Goal: Contribute content: Contribute content

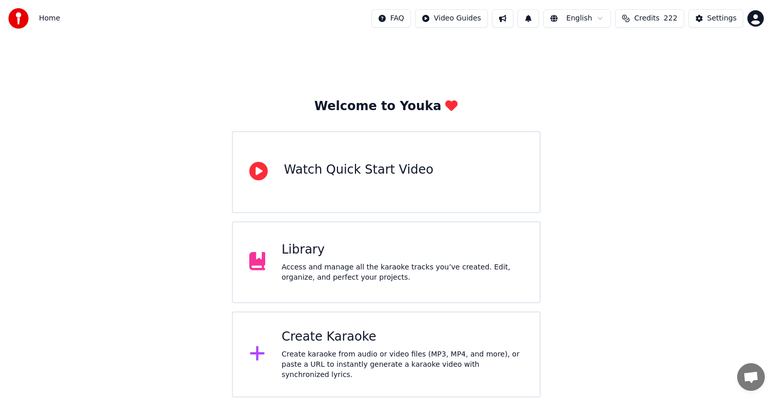
click at [402, 27] on button "Credits 222" at bounding box center [649, 18] width 69 height 18
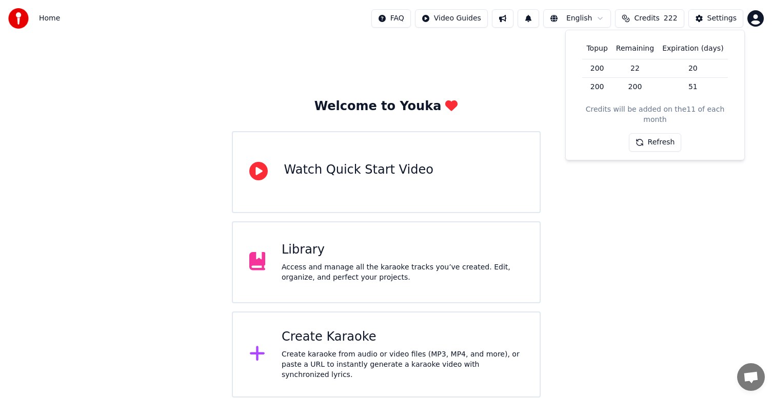
click at [402, 133] on button "Refresh" at bounding box center [655, 142] width 53 height 18
click at [402, 283] on div "Library Access and manage all the karaoke tracks you’ve created. Edit, organize…" at bounding box center [386, 263] width 309 height 82
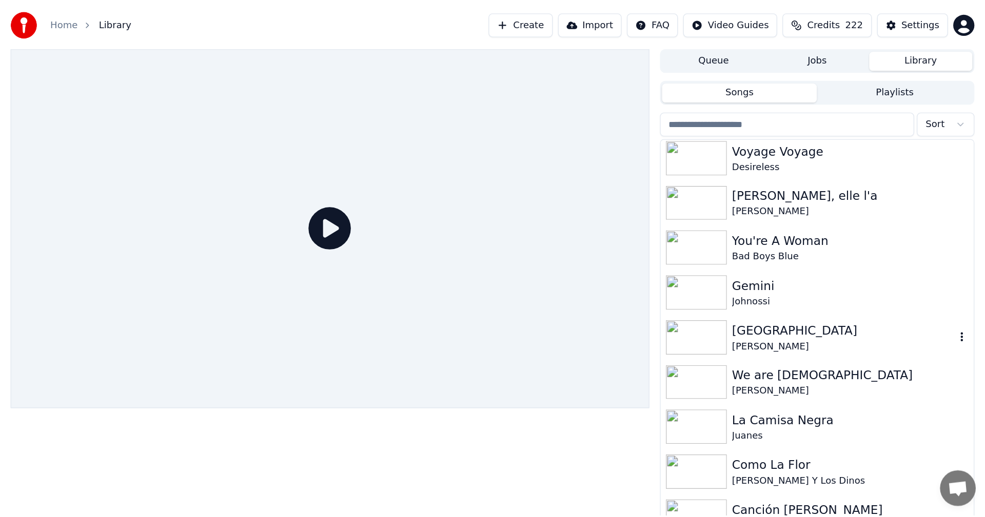
scroll to position [154, 0]
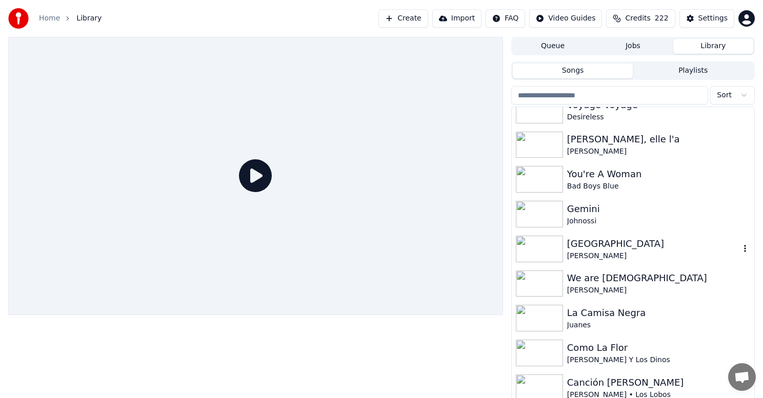
click at [402, 255] on div "[PERSON_NAME]" at bounding box center [653, 256] width 173 height 10
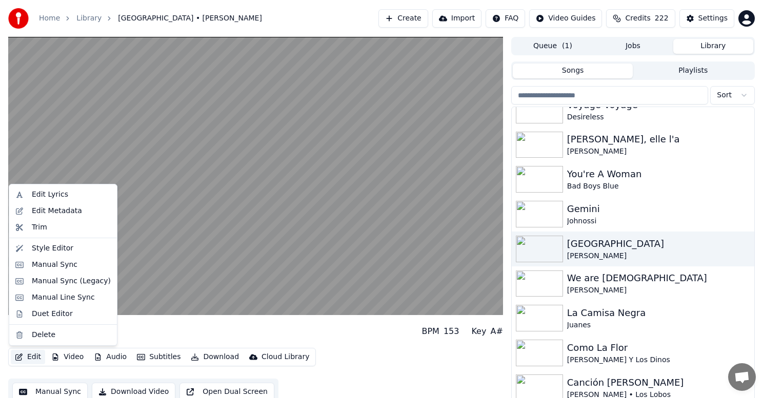
click at [39, 287] on button "Edit" at bounding box center [28, 357] width 34 height 14
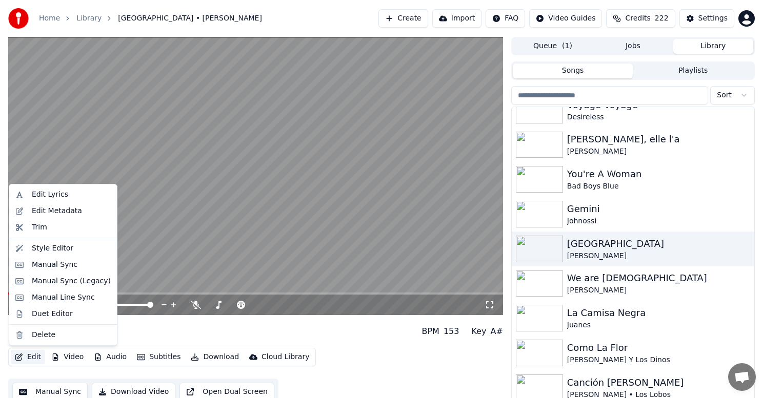
click at [31, 287] on button "Edit" at bounding box center [28, 357] width 34 height 14
click at [67, 197] on div "Edit Lyrics" at bounding box center [71, 195] width 79 height 10
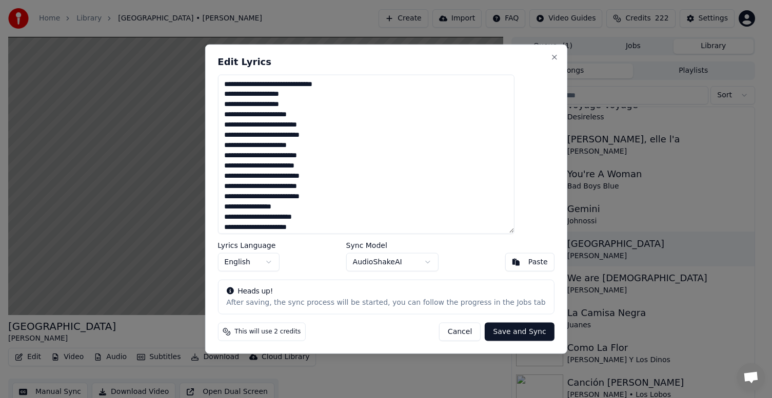
click at [402, 287] on button "Cancel" at bounding box center [460, 332] width 42 height 18
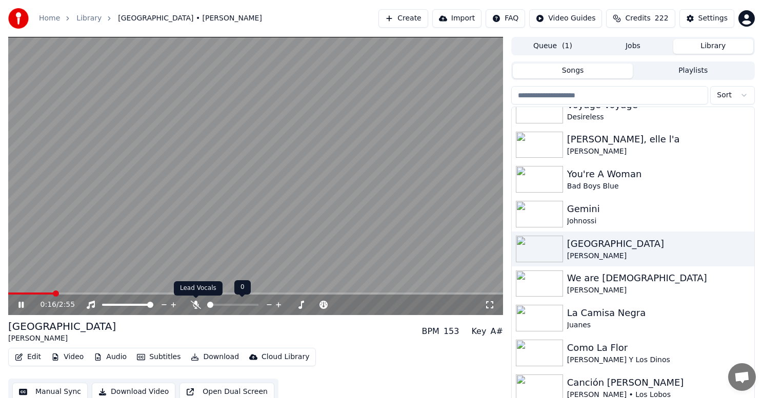
click at [196, 287] on icon at bounding box center [196, 305] width 10 height 8
click at [215, 287] on button "Download" at bounding box center [215, 357] width 56 height 14
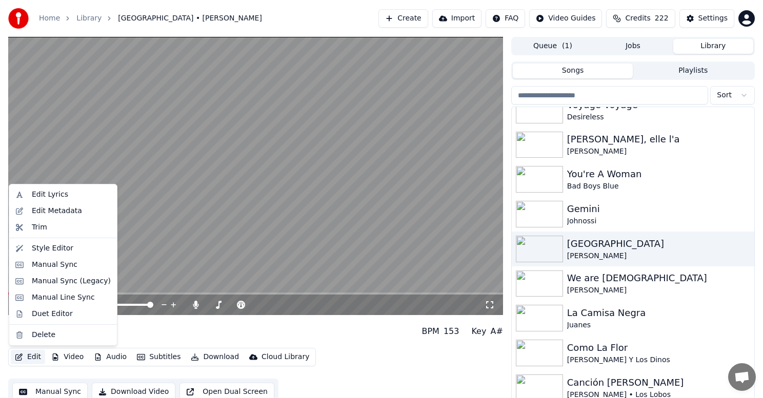
click at [38, 287] on button "Edit" at bounding box center [28, 357] width 34 height 14
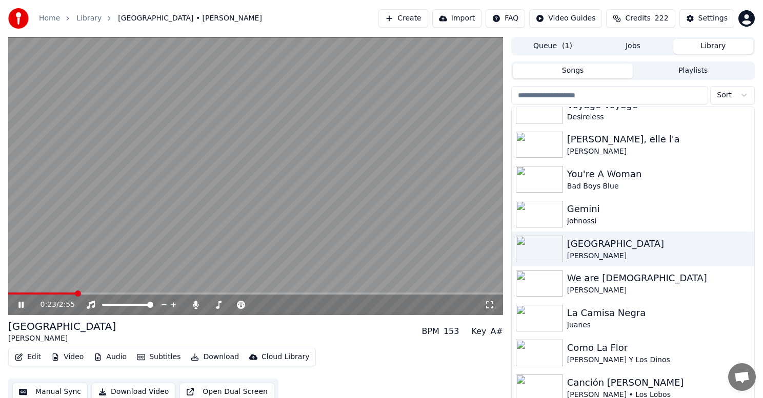
click at [38, 287] on button "Edit" at bounding box center [28, 357] width 34 height 14
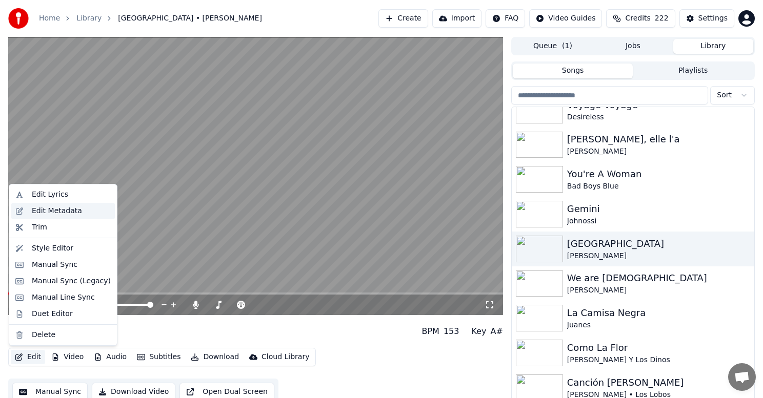
click at [82, 213] on div "Edit Metadata" at bounding box center [71, 211] width 79 height 10
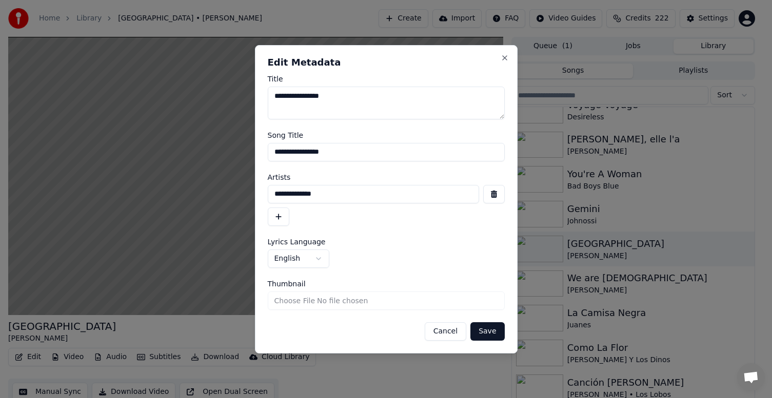
click at [402, 287] on button "Cancel" at bounding box center [446, 332] width 42 height 18
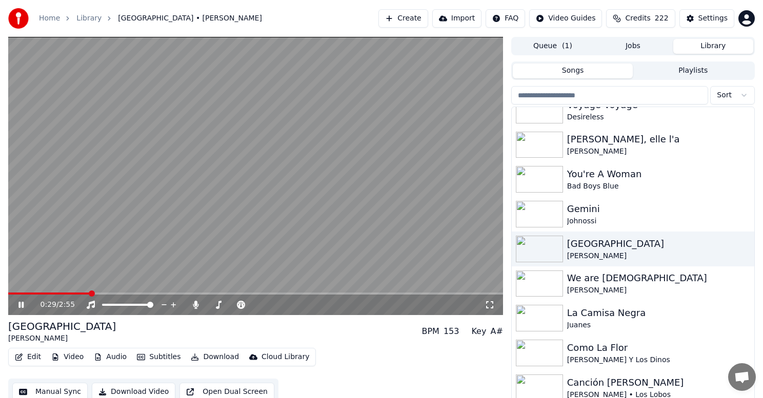
click at [218, 287] on button "Download" at bounding box center [215, 357] width 56 height 14
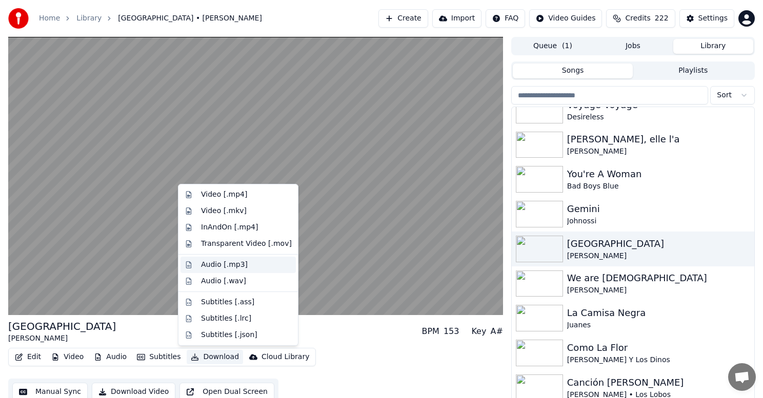
click at [246, 265] on div "Audio [.mp3]" at bounding box center [246, 265] width 91 height 10
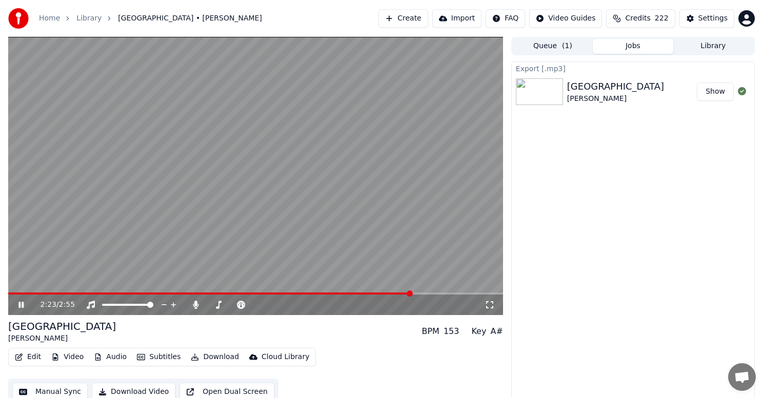
click at [21, 287] on icon at bounding box center [20, 305] width 5 height 6
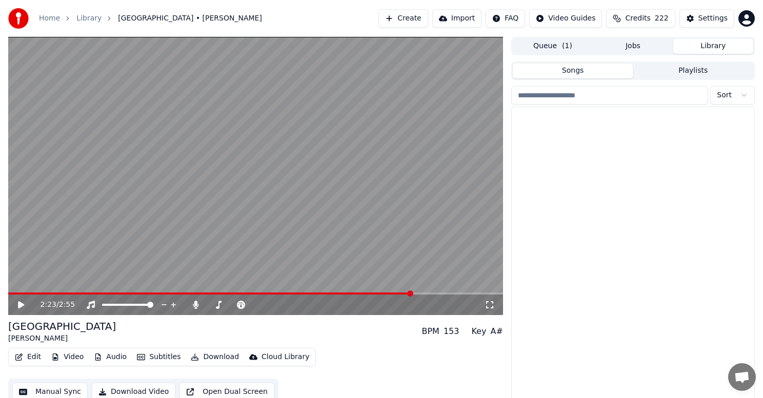
click at [402, 51] on button "Library" at bounding box center [713, 46] width 80 height 15
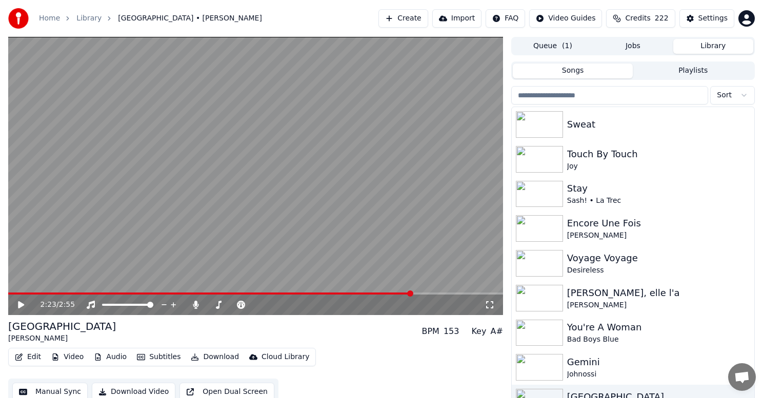
click at [402, 99] on input "search" at bounding box center [609, 95] width 197 height 18
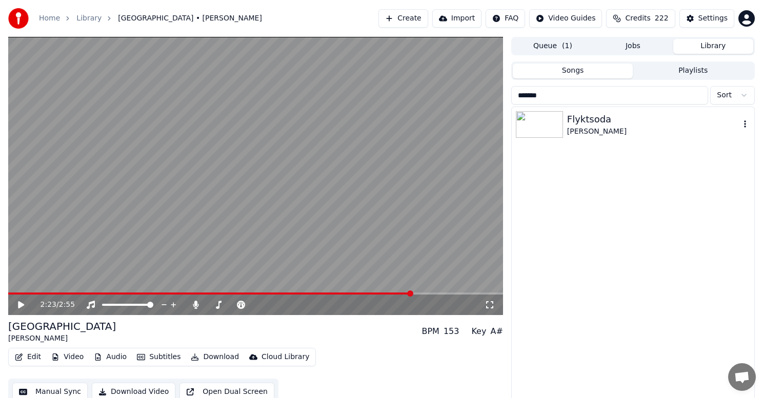
type input "*******"
click at [402, 136] on div "[PERSON_NAME]" at bounding box center [653, 132] width 173 height 10
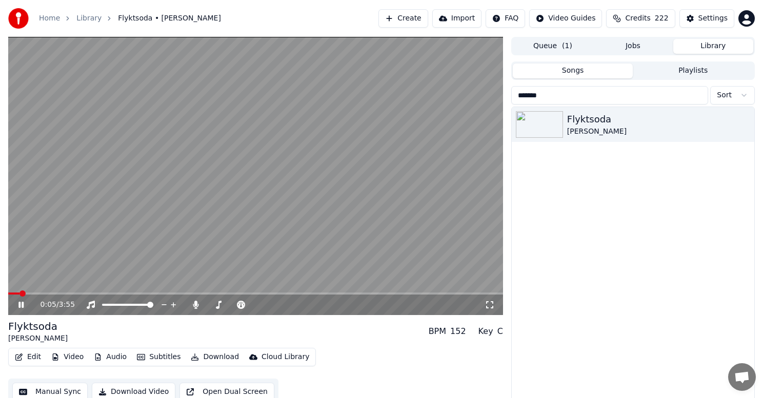
click at [23, 287] on icon at bounding box center [20, 305] width 5 height 6
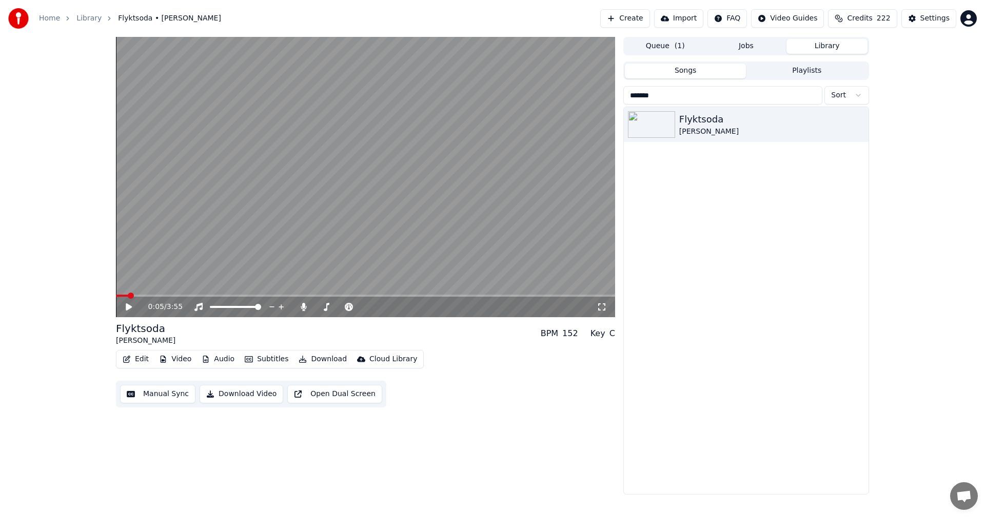
click at [402, 21] on button "Create" at bounding box center [625, 18] width 50 height 18
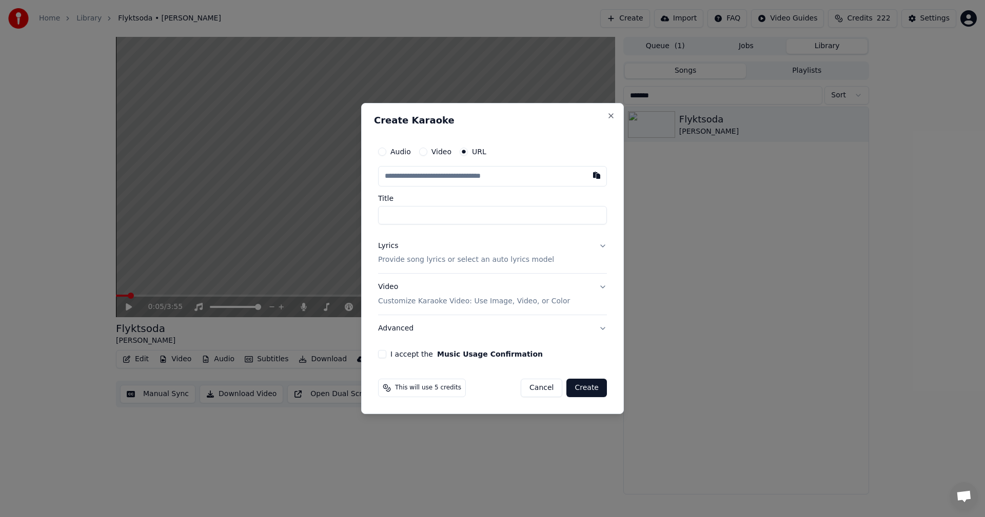
type input "**********"
drag, startPoint x: 452, startPoint y: 263, endPoint x: 478, endPoint y: 270, distance: 27.6
click at [402, 263] on p "Provide song lyrics or select an auto lyrics model" at bounding box center [466, 260] width 176 height 10
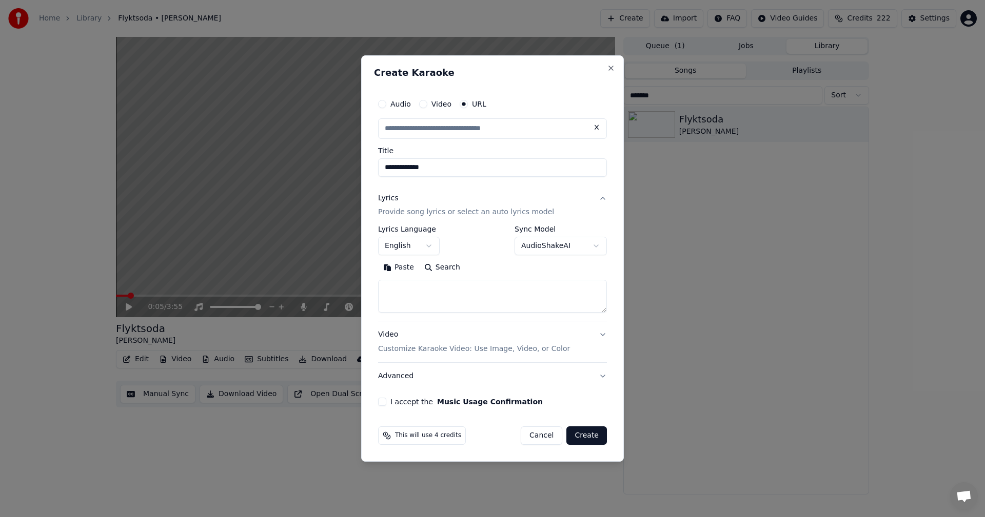
type input "**********"
click at [402, 287] on textarea at bounding box center [492, 297] width 229 height 33
paste textarea "**********"
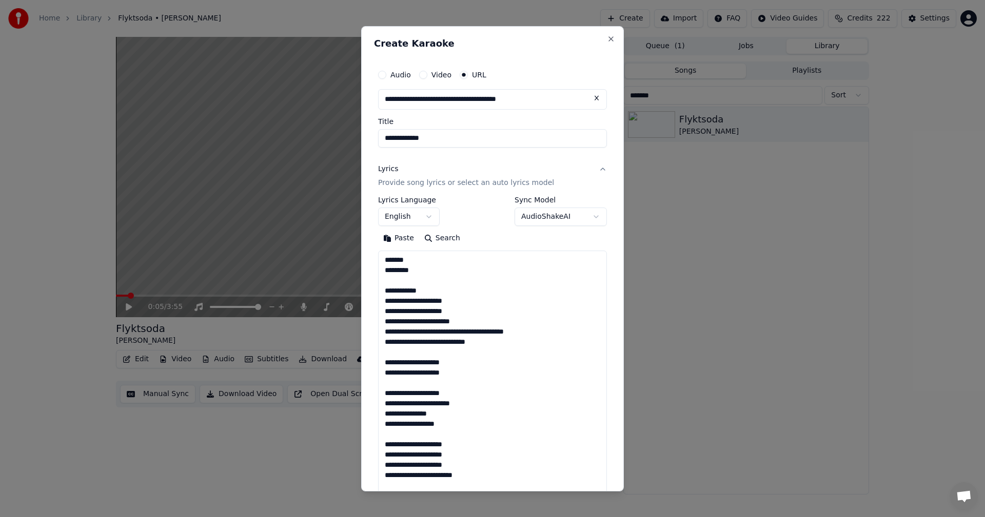
scroll to position [997, 0]
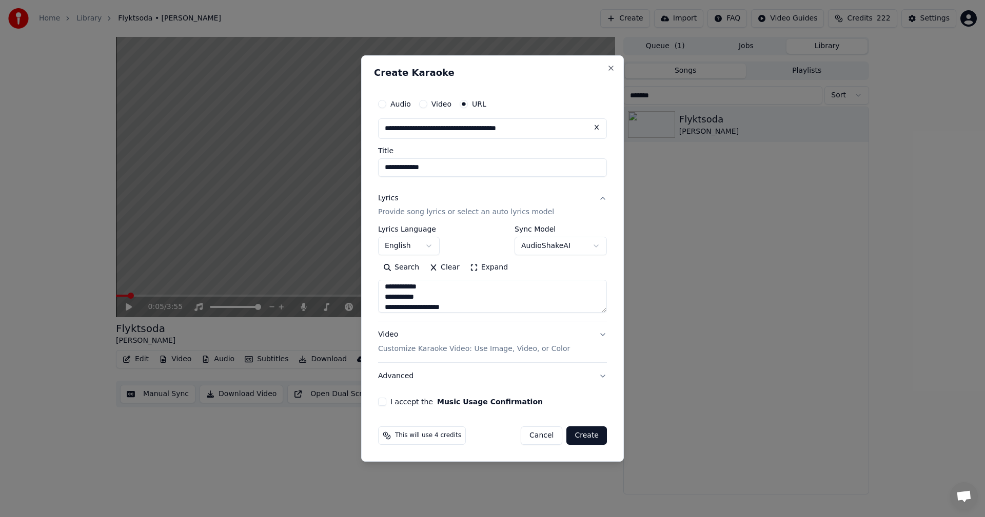
type textarea "**********"
click at [402, 171] on input "**********" at bounding box center [492, 167] width 229 height 18
type input "**********"
click at [384, 287] on button "I accept the Music Usage Confirmation" at bounding box center [382, 402] width 8 height 8
click at [402, 287] on p "Customize Karaoke Video: Use Image, Video, or Color" at bounding box center [474, 349] width 192 height 10
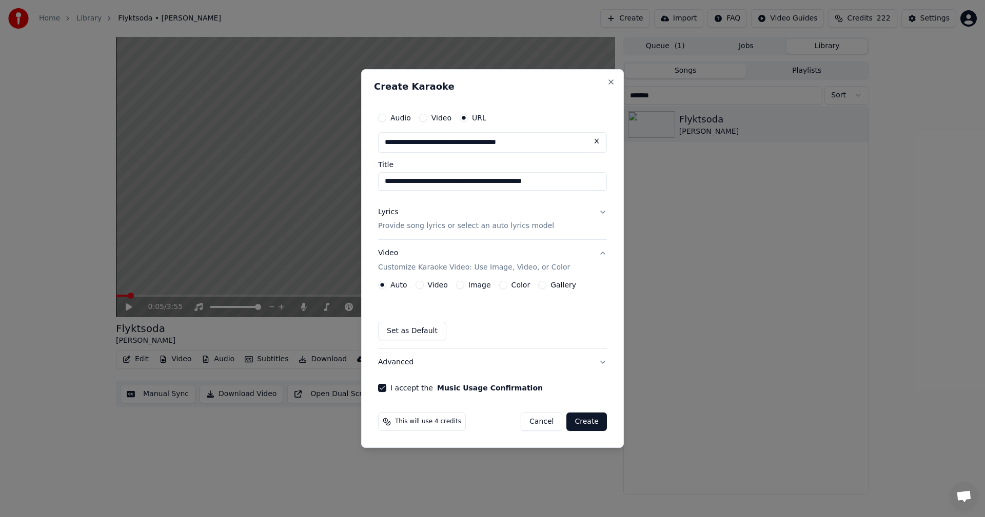
click at [402, 287] on button "Advanced" at bounding box center [492, 362] width 229 height 27
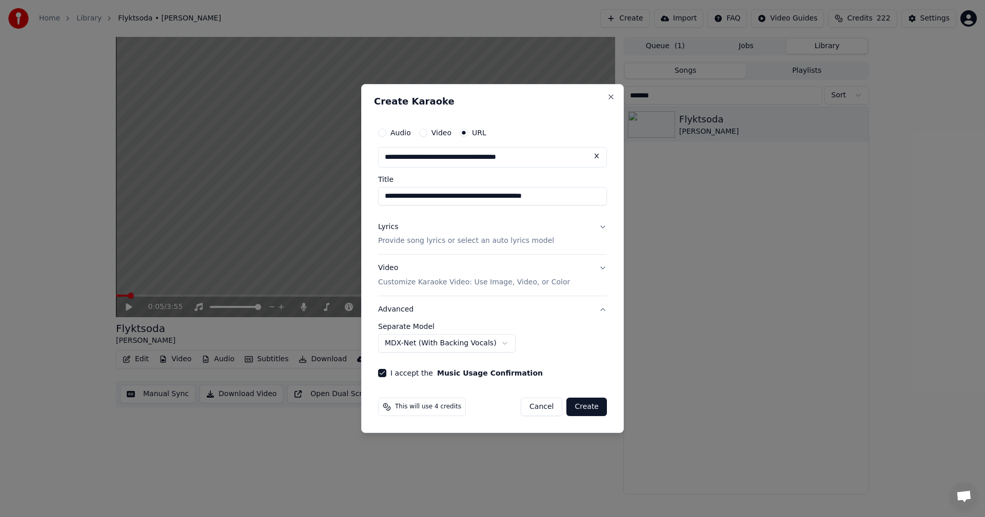
click at [402, 287] on button "Create" at bounding box center [586, 407] width 41 height 18
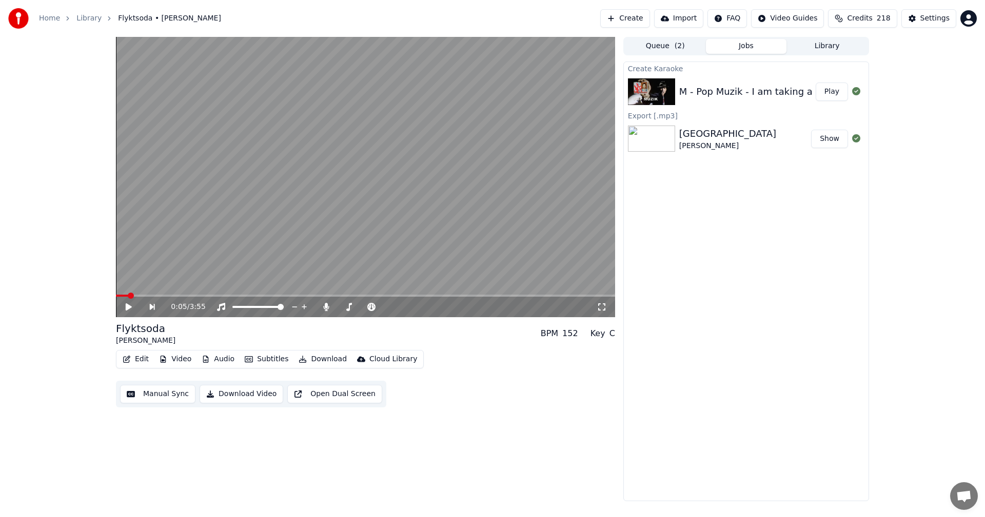
click at [402, 91] on div "M - Pop Muzik - I am taking a chance about the lyrics" at bounding box center [801, 92] width 244 height 14
click at [402, 91] on button "Play" at bounding box center [831, 92] width 32 height 18
click at [95, 204] on div "0:24 / 3:13 Pop Muzik M BPM 109 Key C# Edit Video Audio Subtitles Download Clou…" at bounding box center [492, 269] width 985 height 465
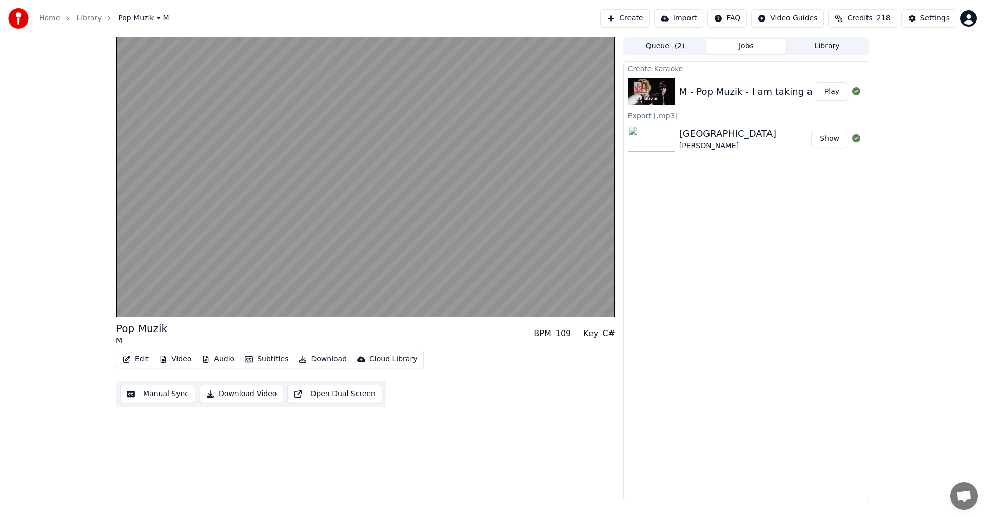
click at [75, 200] on div "Pop Muzik M BPM 109 Key C# Edit Video Audio Subtitles Download Cloud Library Ma…" at bounding box center [492, 269] width 985 height 465
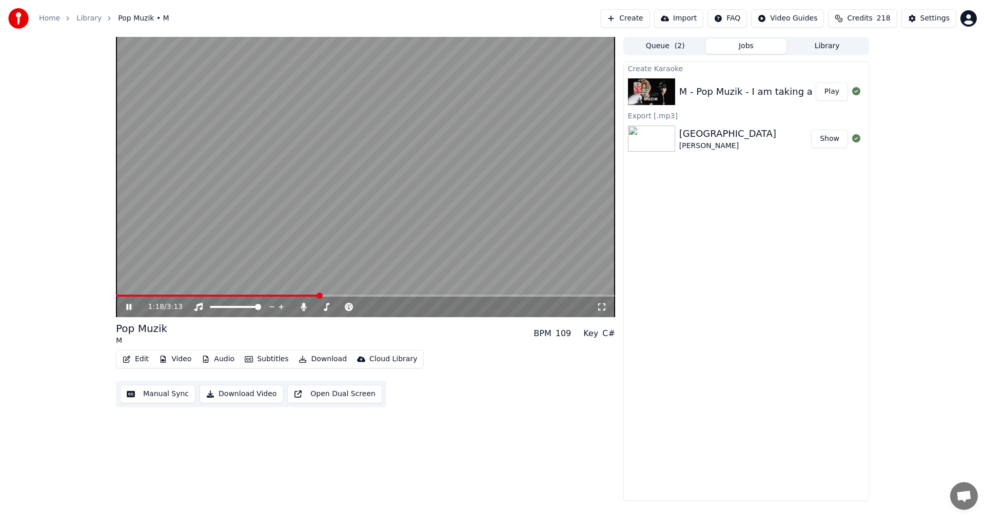
click at [125, 287] on icon at bounding box center [136, 307] width 24 height 8
click at [137, 287] on div "Edit Video Audio Subtitles Download Cloud Library" at bounding box center [270, 359] width 308 height 18
click at [137, 287] on button "Edit" at bounding box center [135, 359] width 34 height 14
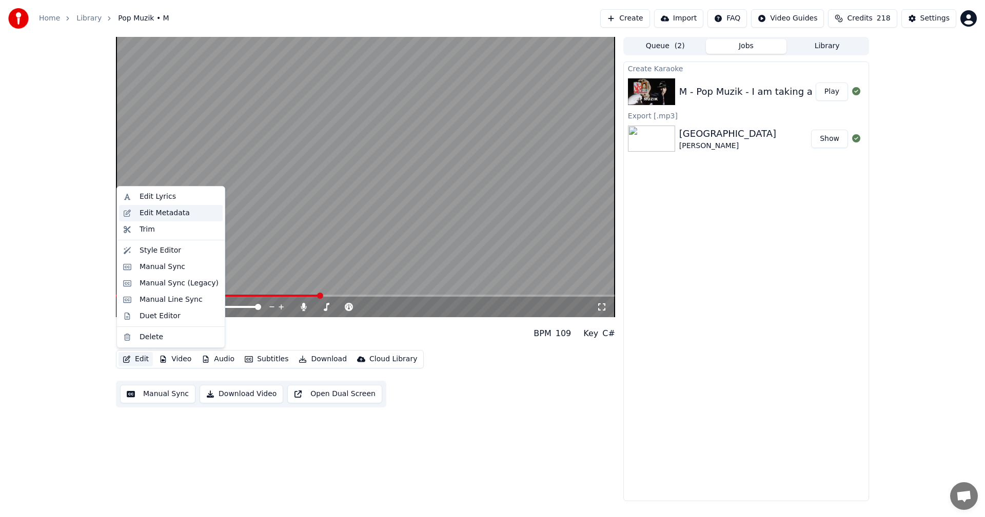
click at [164, 214] on div "Edit Metadata" at bounding box center [164, 213] width 50 height 10
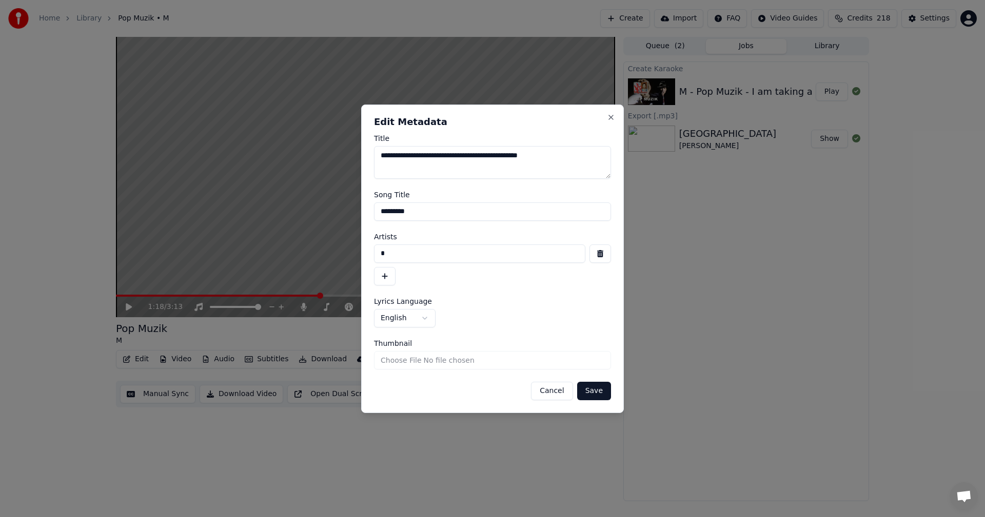
click at [402, 210] on input "*********" at bounding box center [492, 212] width 237 height 18
type input "**********"
click at [402, 287] on button "Save" at bounding box center [594, 391] width 34 height 18
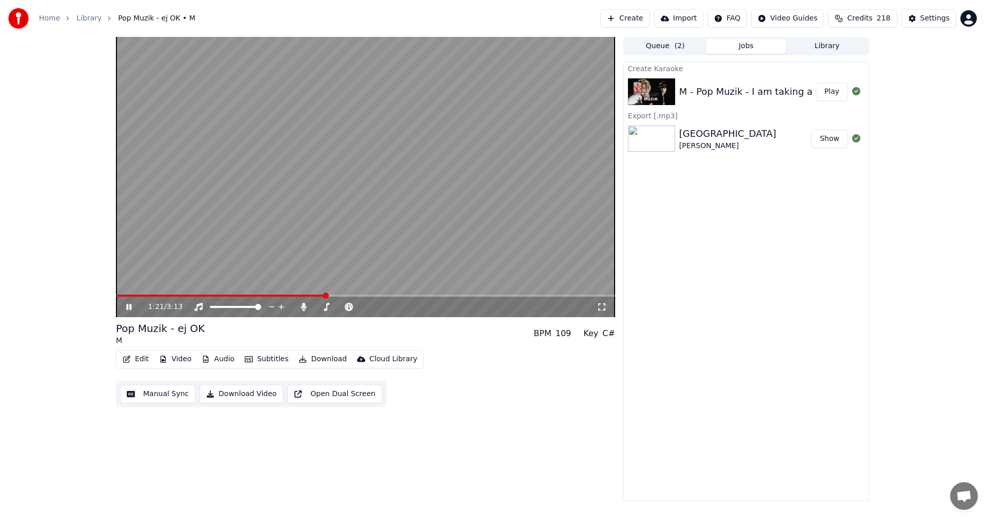
click at [124, 287] on icon at bounding box center [136, 307] width 24 height 8
